Goal: Learn about a topic

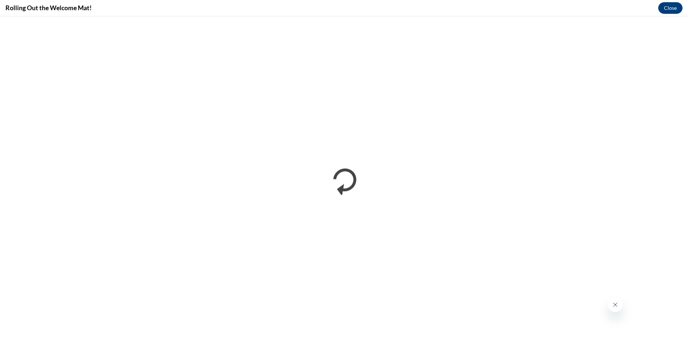
scroll to position [153, 0]
click at [610, 305] on button "Close message from company" at bounding box center [615, 305] width 15 height 15
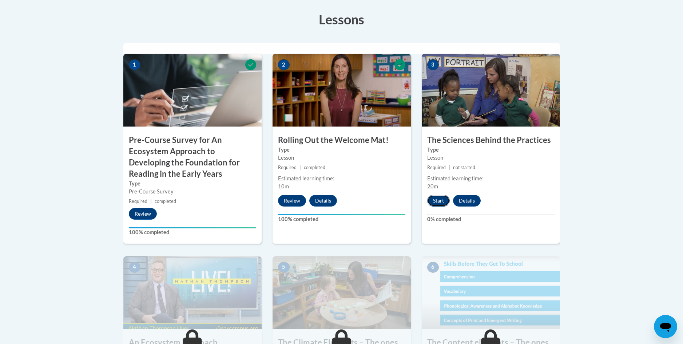
click at [436, 198] on button "Start" at bounding box center [438, 201] width 23 height 12
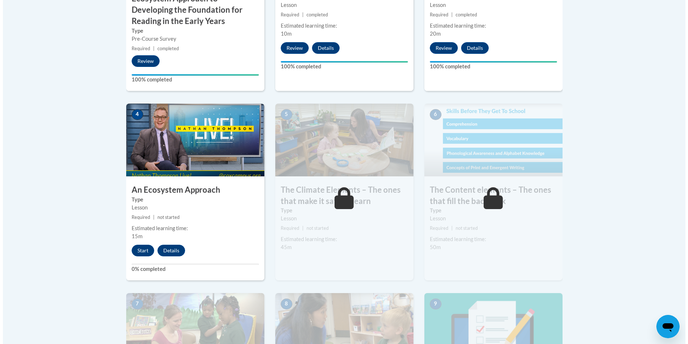
scroll to position [393, 0]
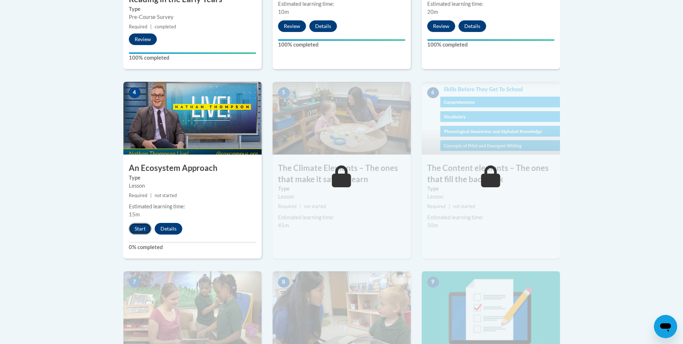
click at [143, 226] on button "Start" at bounding box center [140, 229] width 23 height 12
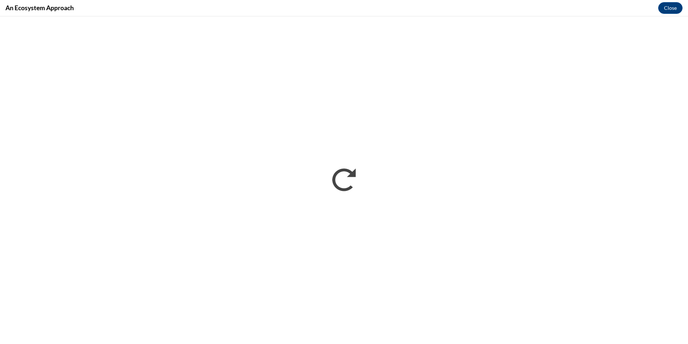
scroll to position [0, 0]
